Goal: Task Accomplishment & Management: Use online tool/utility

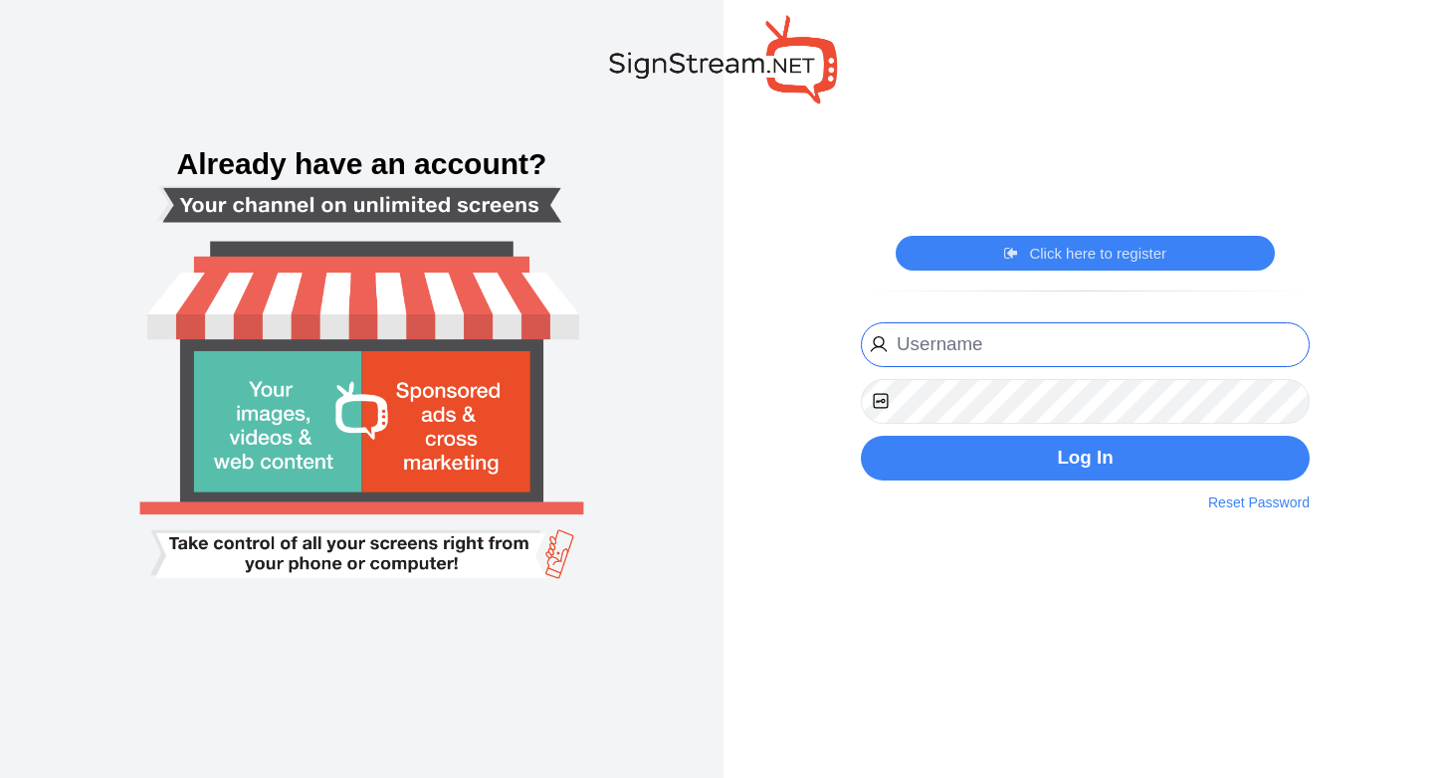
click at [945, 359] on input "email" at bounding box center [1085, 344] width 449 height 45
type input "fred@tyhealthspan.com"
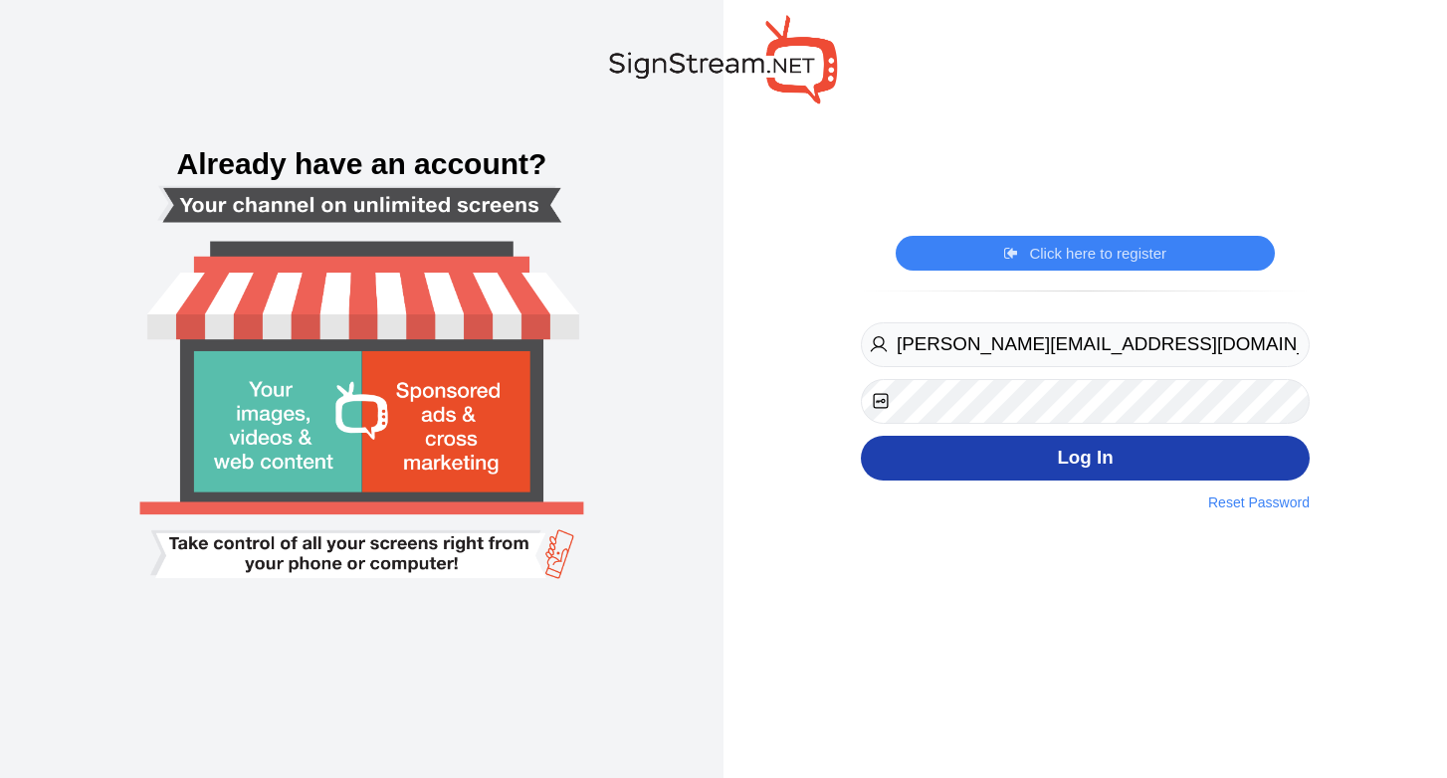
click at [1078, 468] on button "Log In" at bounding box center [1085, 458] width 449 height 45
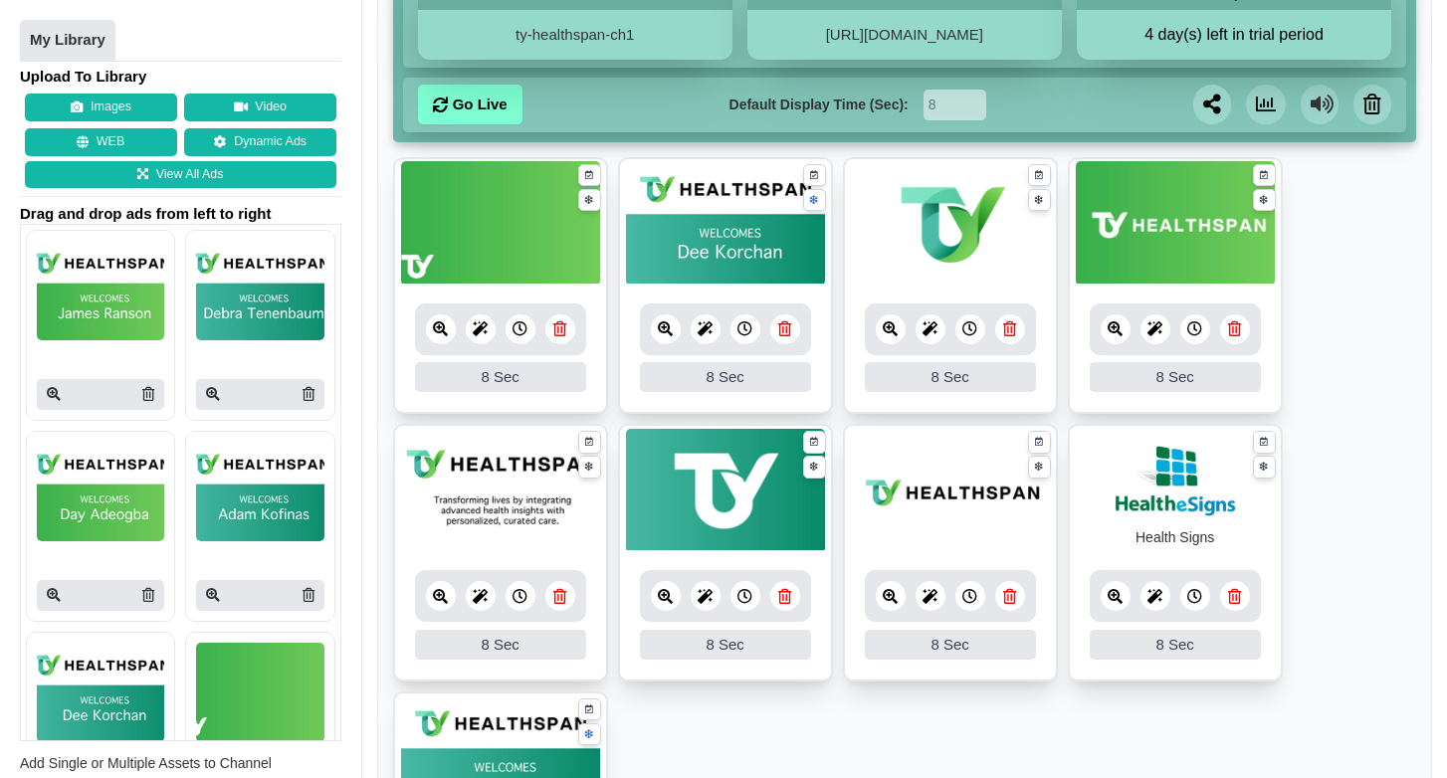
scroll to position [271, 0]
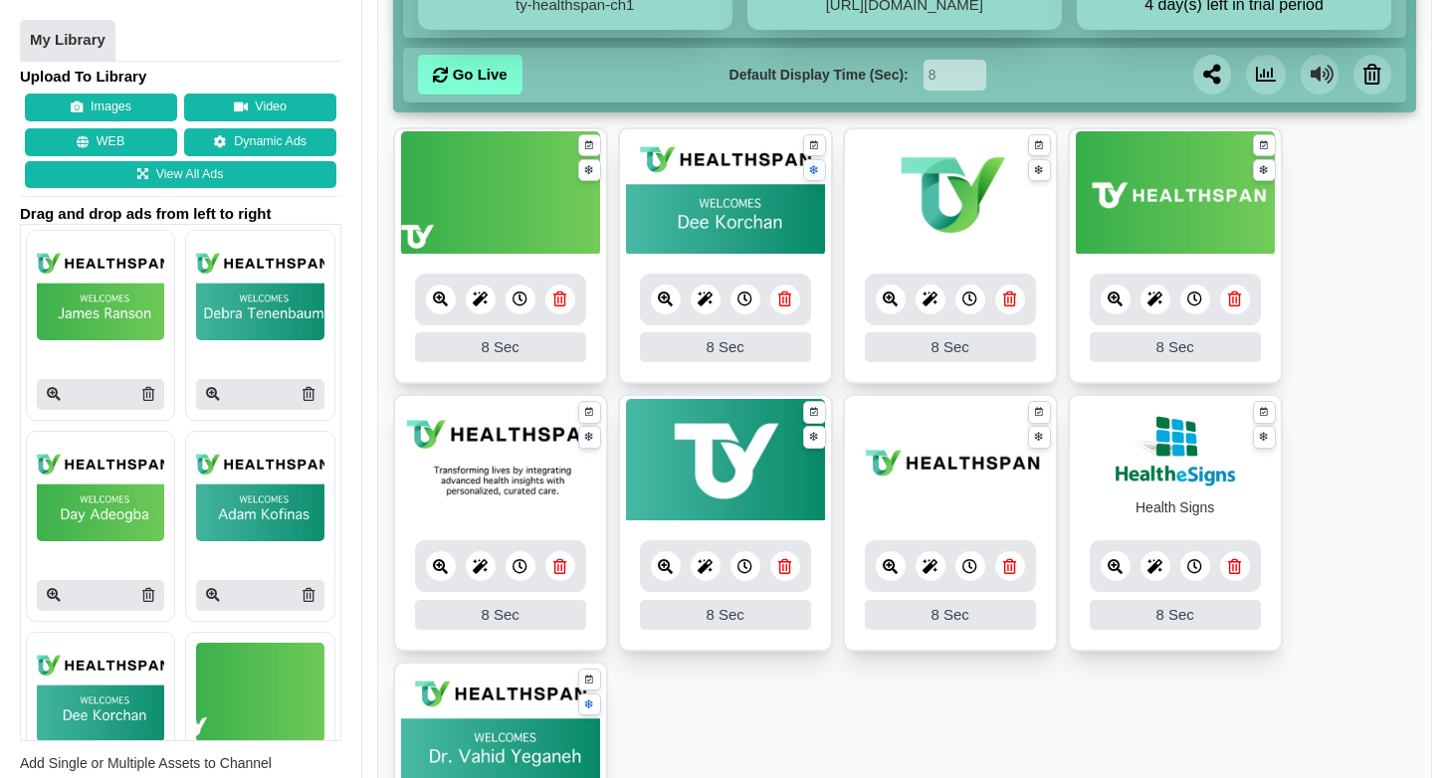
click at [816, 169] on icon at bounding box center [814, 170] width 8 height 13
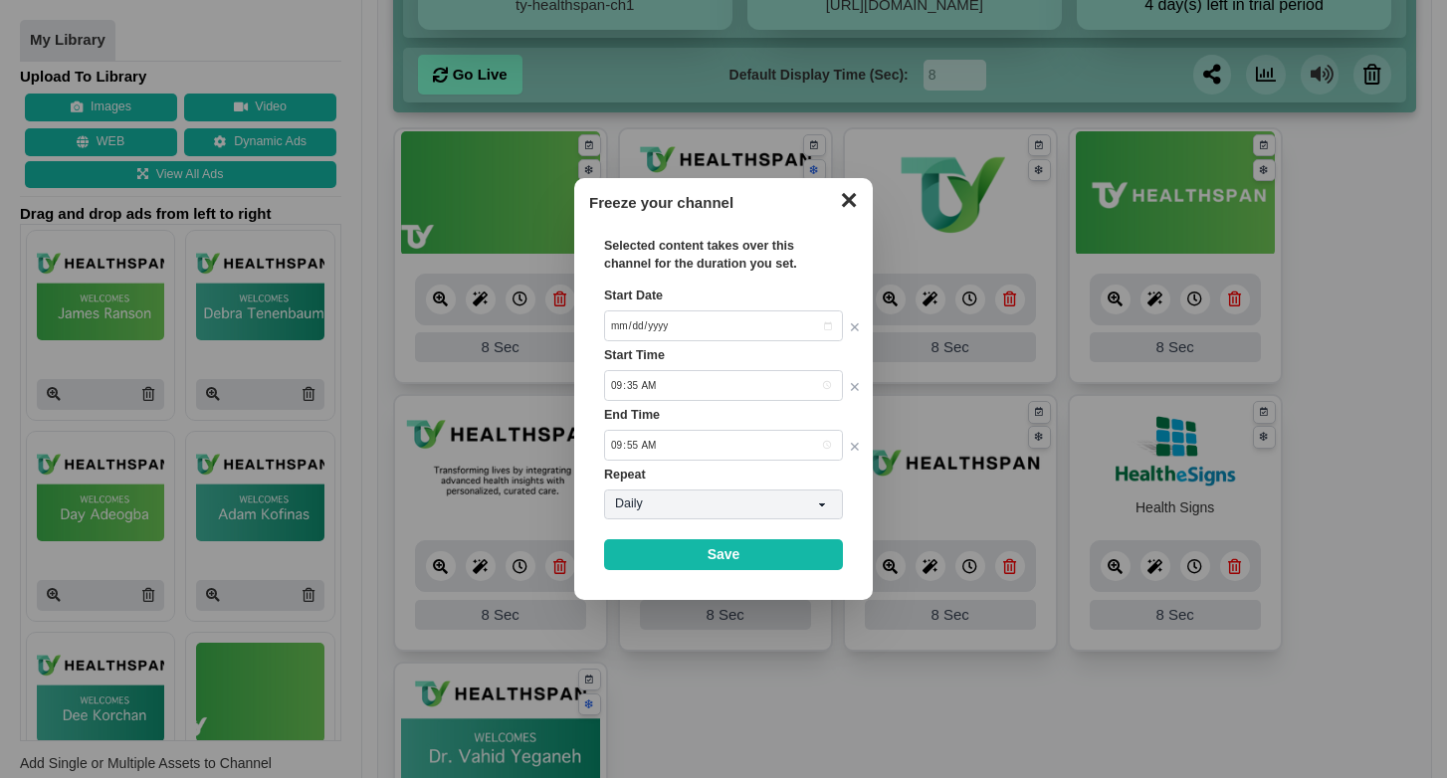
click at [736, 150] on dialog "✕ Freeze your channel Selected content takes over this channel for the duration…" at bounding box center [723, 389] width 1447 height 778
click at [847, 205] on button "✕" at bounding box center [848, 198] width 39 height 30
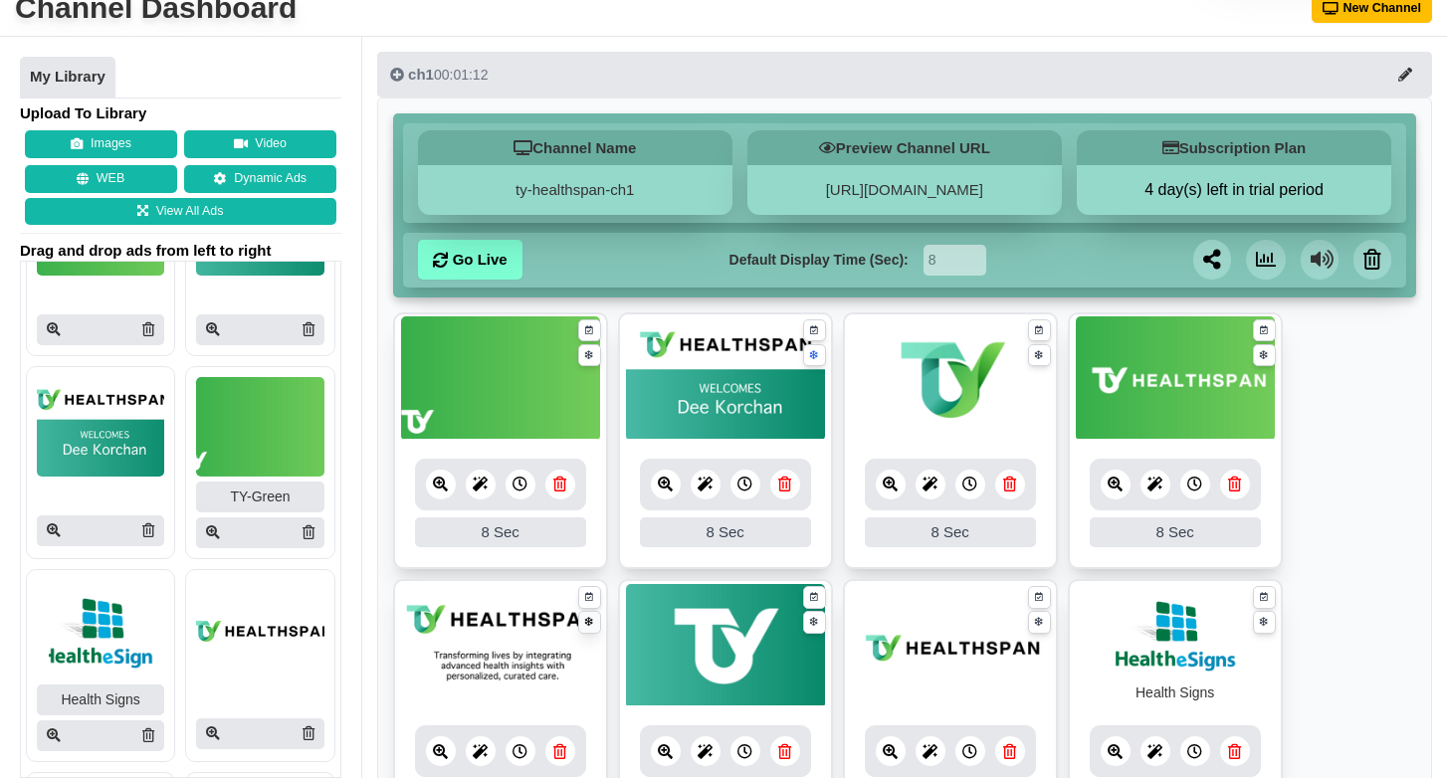
scroll to position [0, 0]
